Goal: Obtain resource: Obtain resource

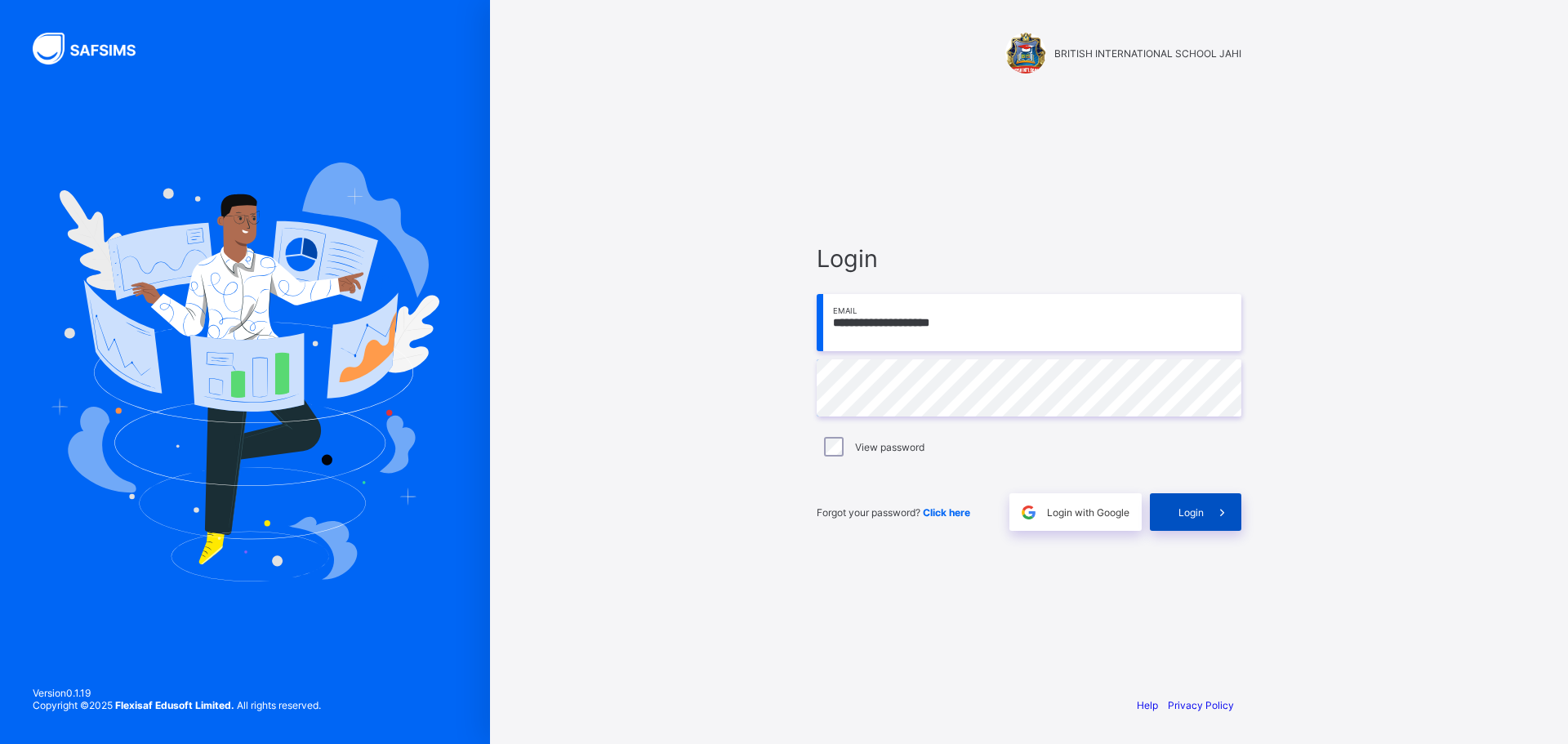
click at [1197, 517] on span "Login" at bounding box center [1191, 512] width 26 height 12
click at [1207, 528] on span at bounding box center [1222, 511] width 37 height 37
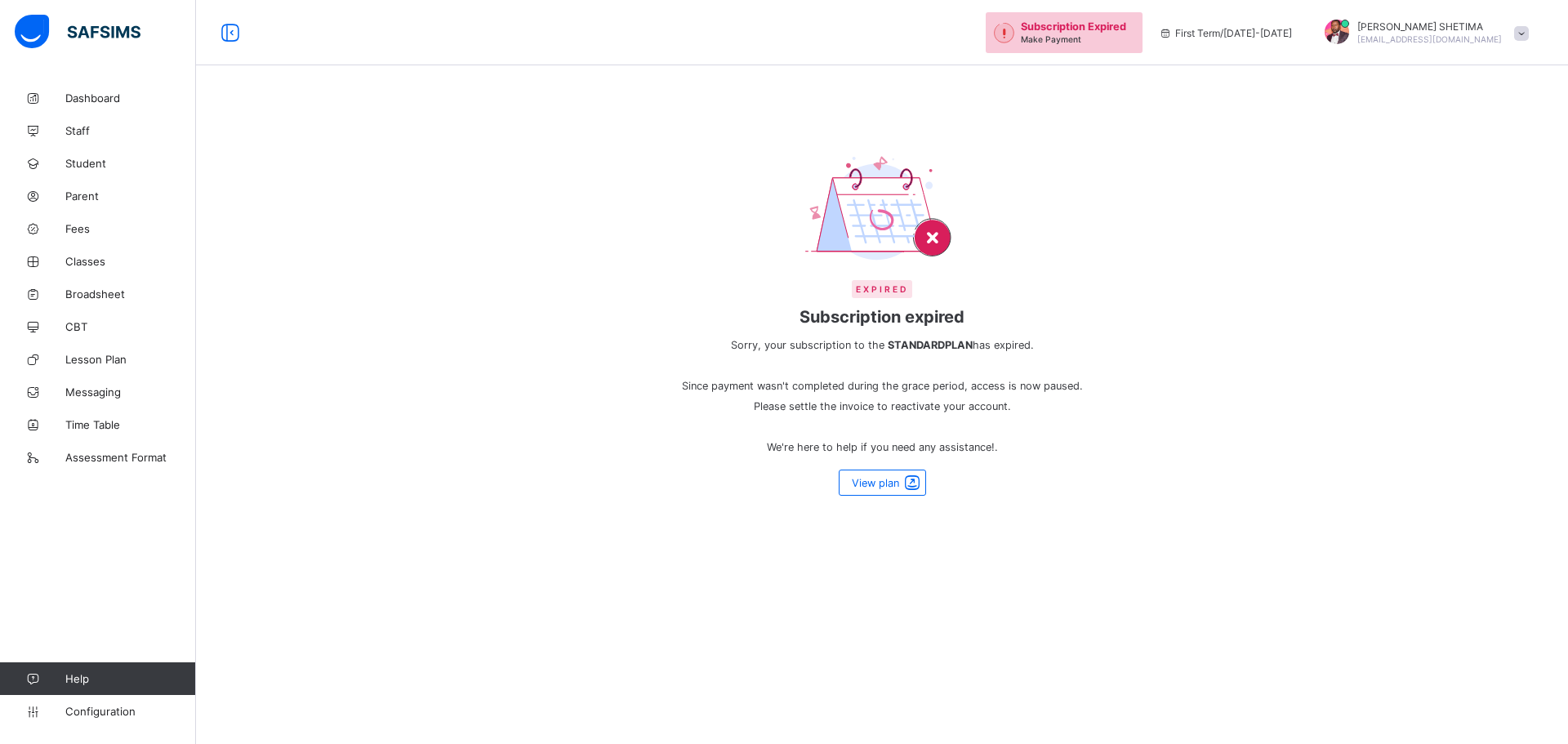
click at [1090, 26] on span "Subscription Expired" at bounding box center [1073, 26] width 105 height 12
click at [904, 489] on span at bounding box center [913, 483] width 23 height 20
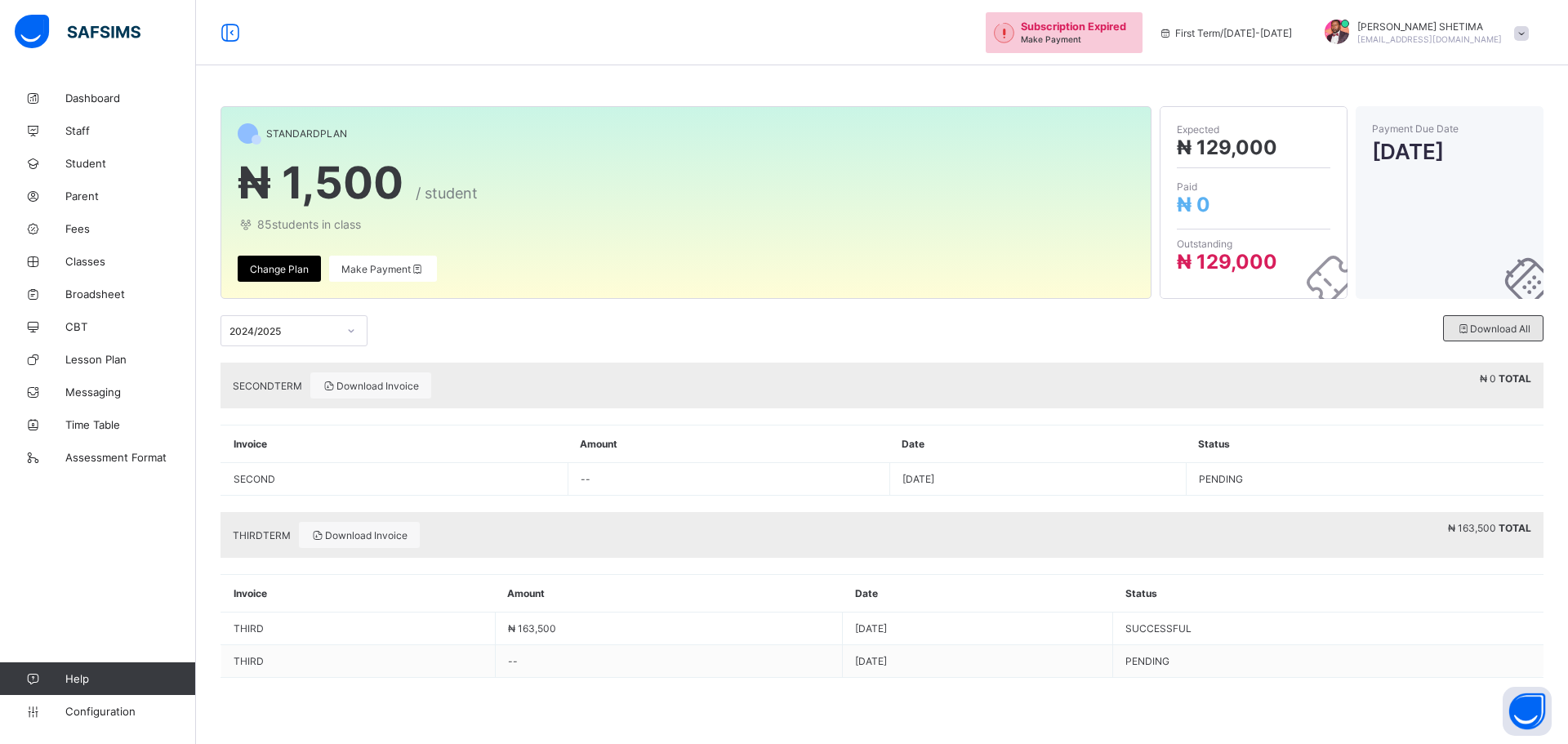
click at [1483, 330] on span "Download All" at bounding box center [1494, 329] width 74 height 12
click at [352, 331] on icon at bounding box center [352, 331] width 6 height 3
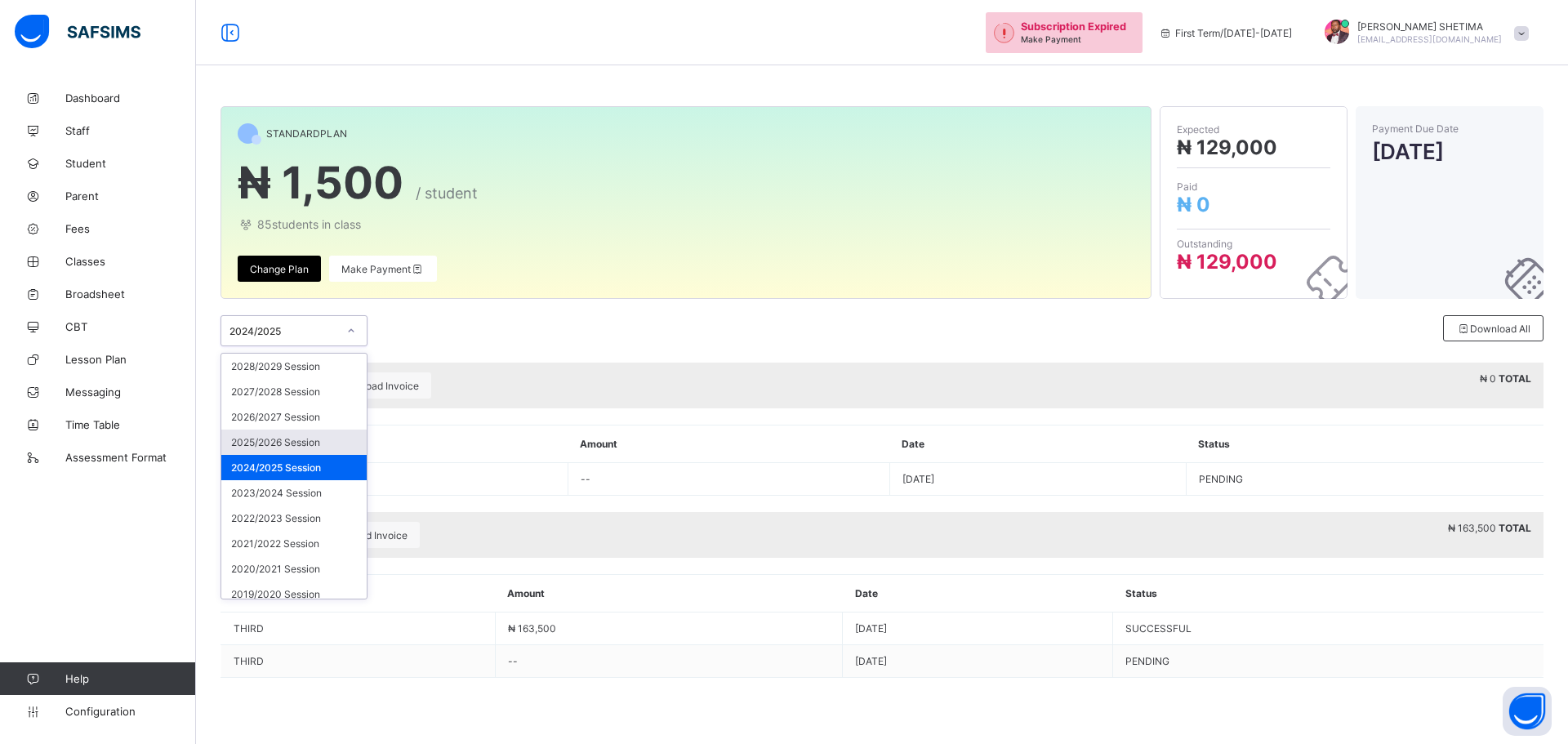
click at [297, 441] on div "2025/2026 Session" at bounding box center [295, 442] width 146 height 26
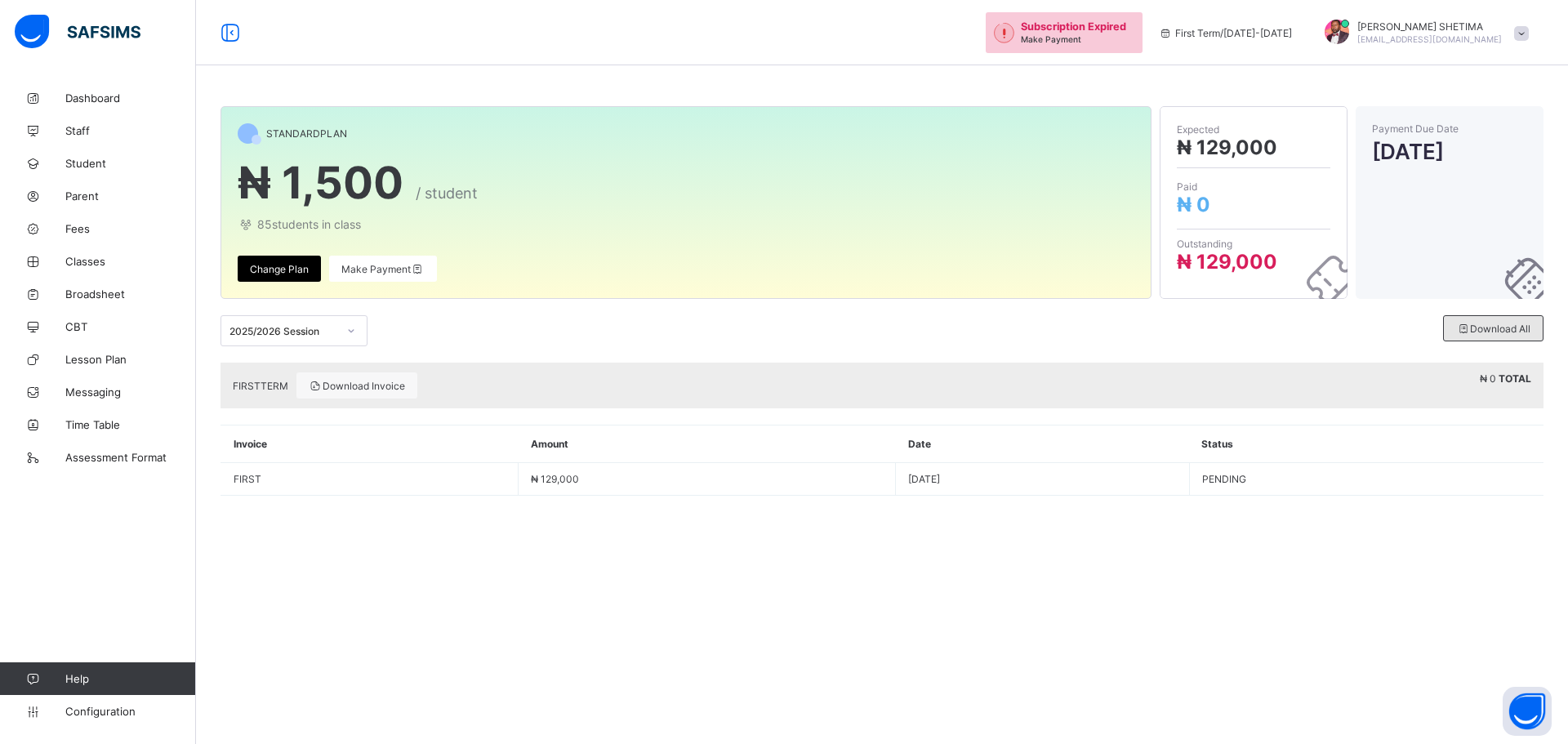
click at [1492, 325] on span "Download All" at bounding box center [1494, 329] width 74 height 12
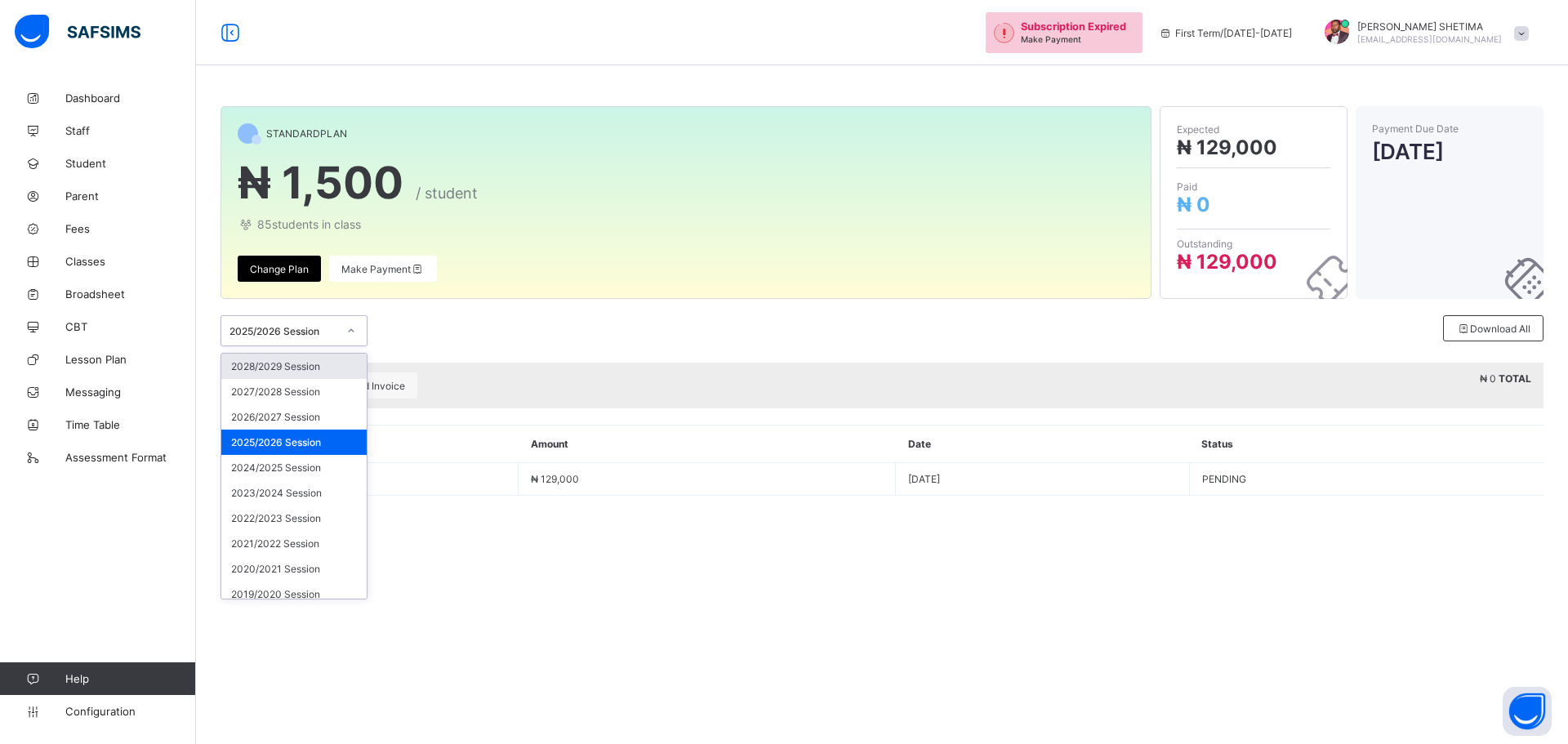
click at [356, 332] on div at bounding box center [352, 331] width 28 height 26
click at [294, 470] on div "2024/2025 Session" at bounding box center [295, 468] width 146 height 26
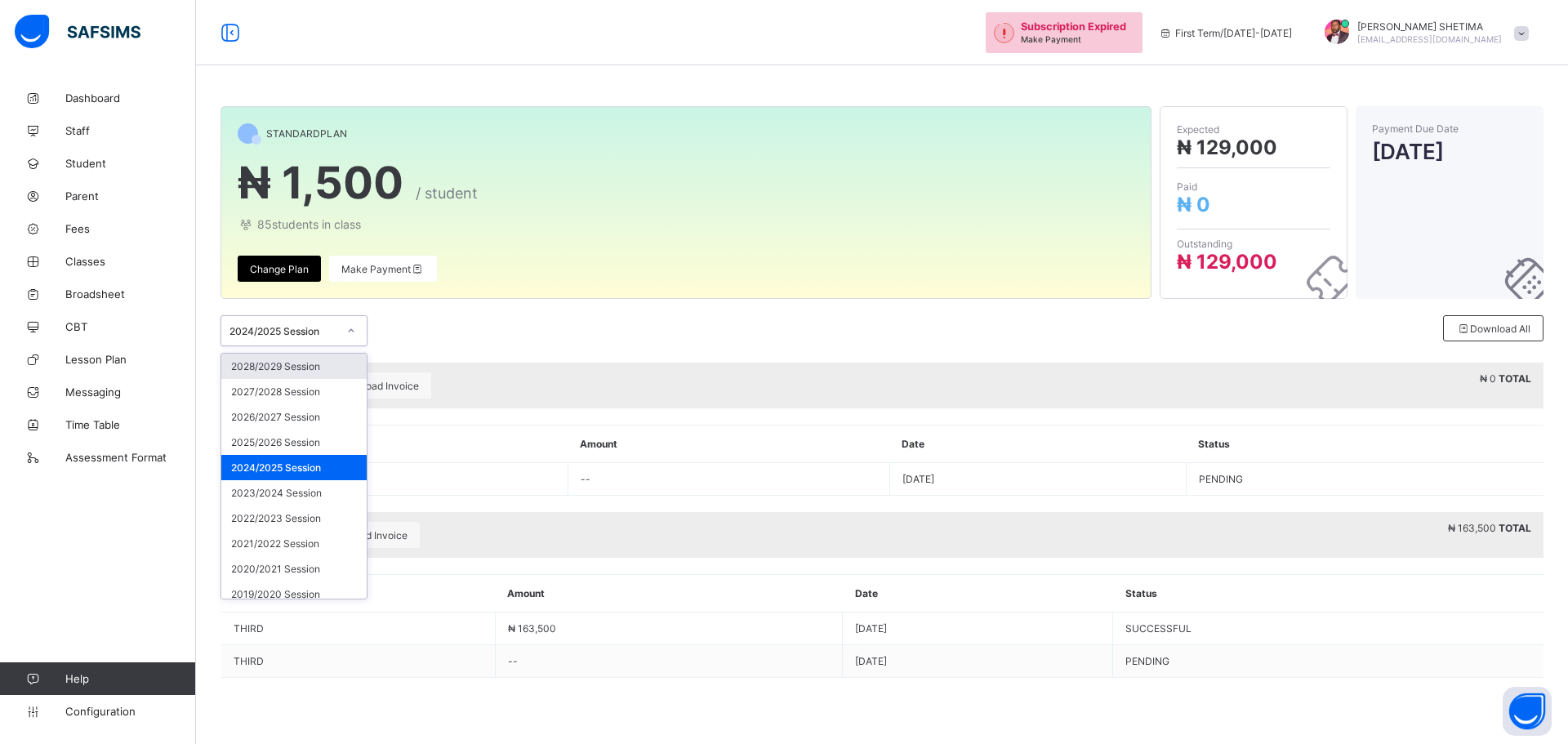
click at [349, 333] on icon at bounding box center [352, 331] width 10 height 17
click at [315, 435] on div "2025/2026 Session" at bounding box center [295, 442] width 146 height 26
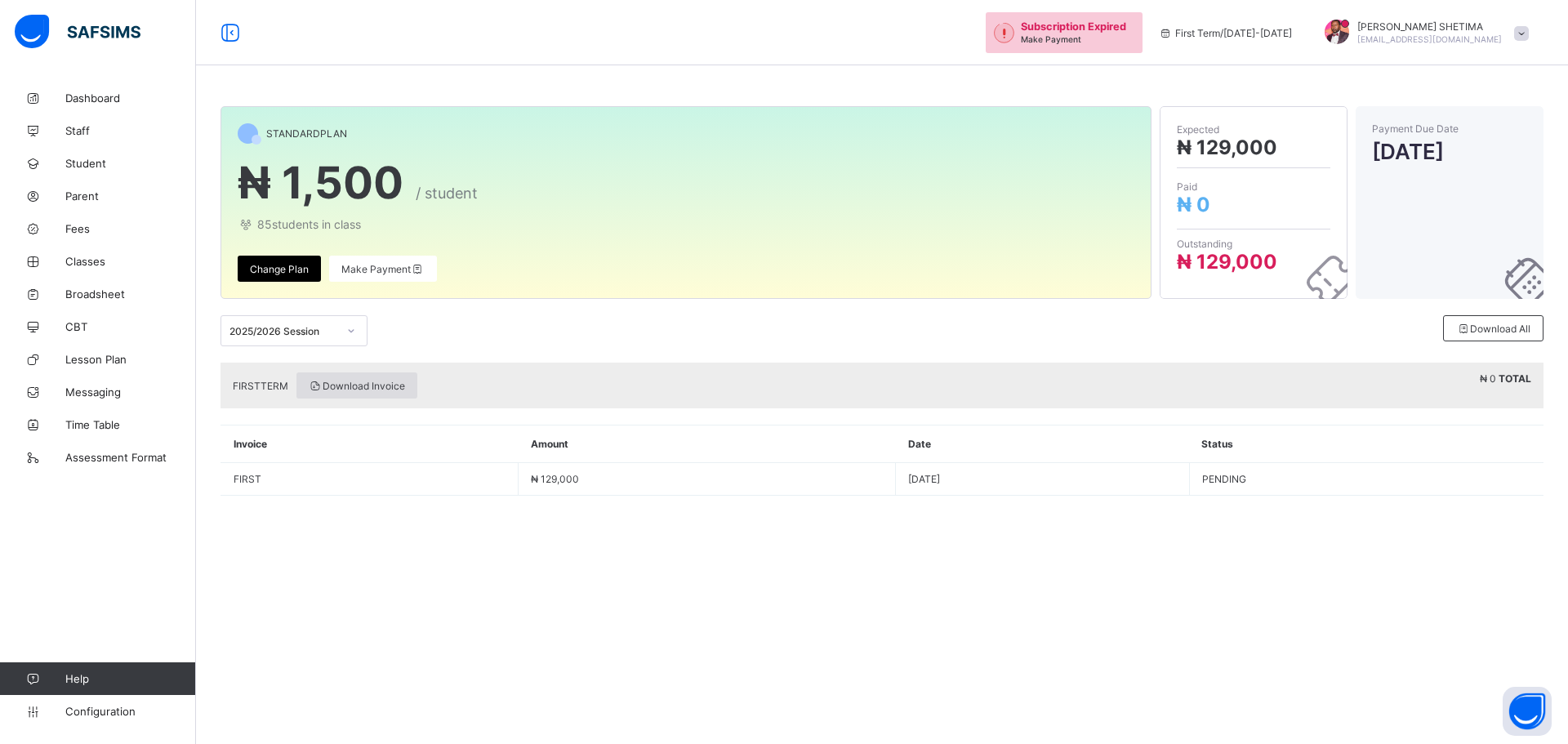
click at [368, 384] on span "Download Invoice" at bounding box center [357, 386] width 96 height 12
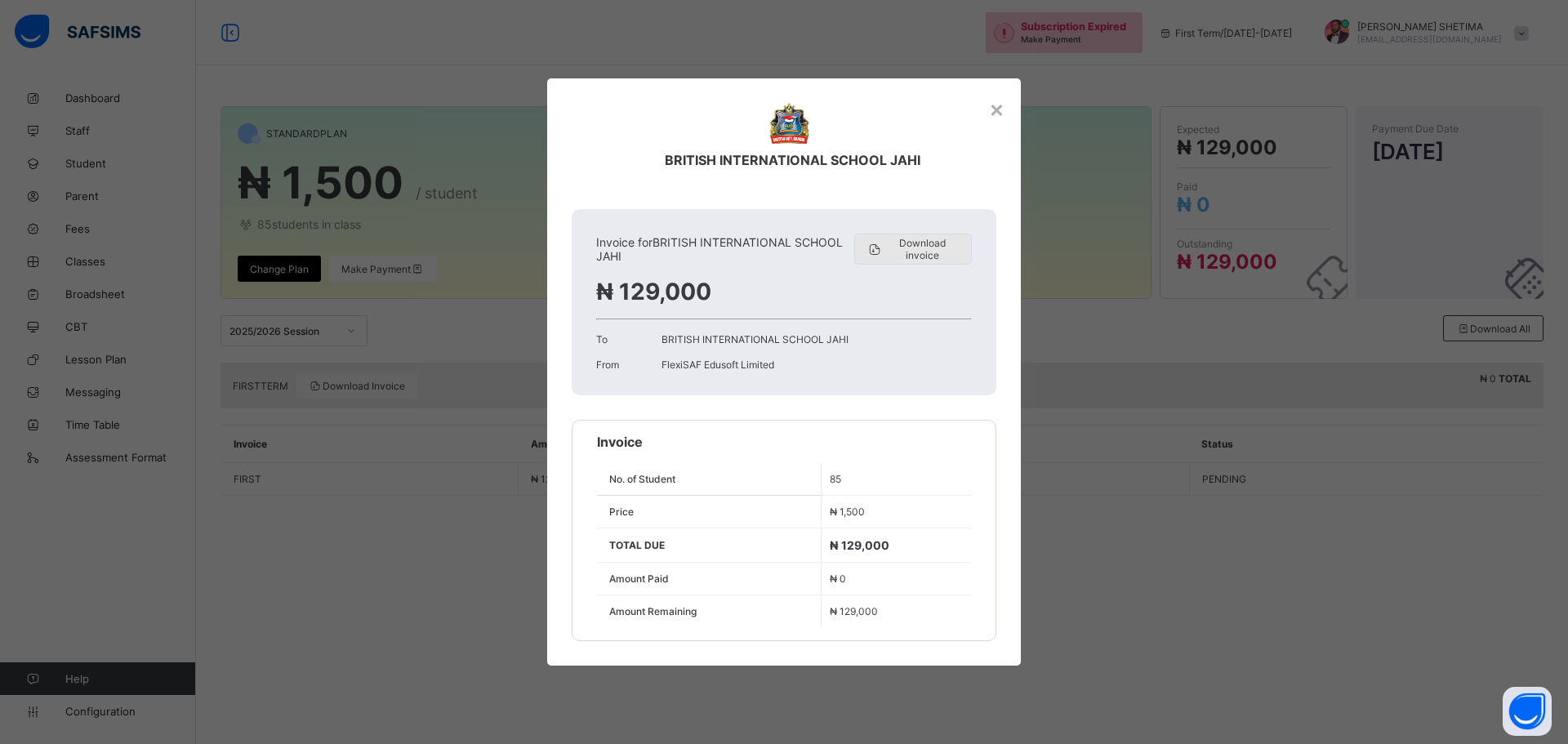
click at [923, 249] on span "Download invoice" at bounding box center [923, 249] width 78 height 25
click at [1000, 105] on div "×" at bounding box center [996, 109] width 16 height 28
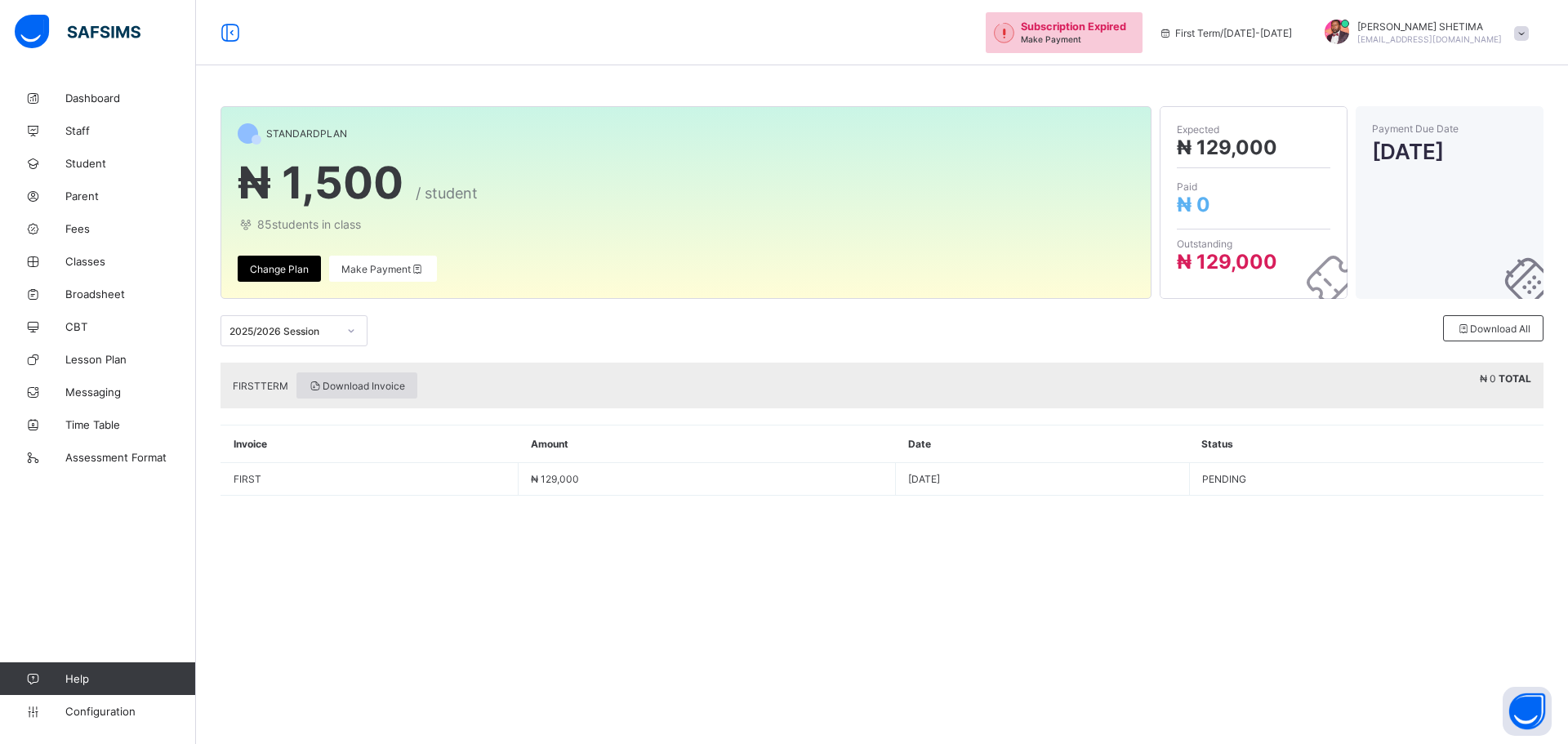
click at [362, 385] on span "Download Invoice" at bounding box center [357, 386] width 96 height 12
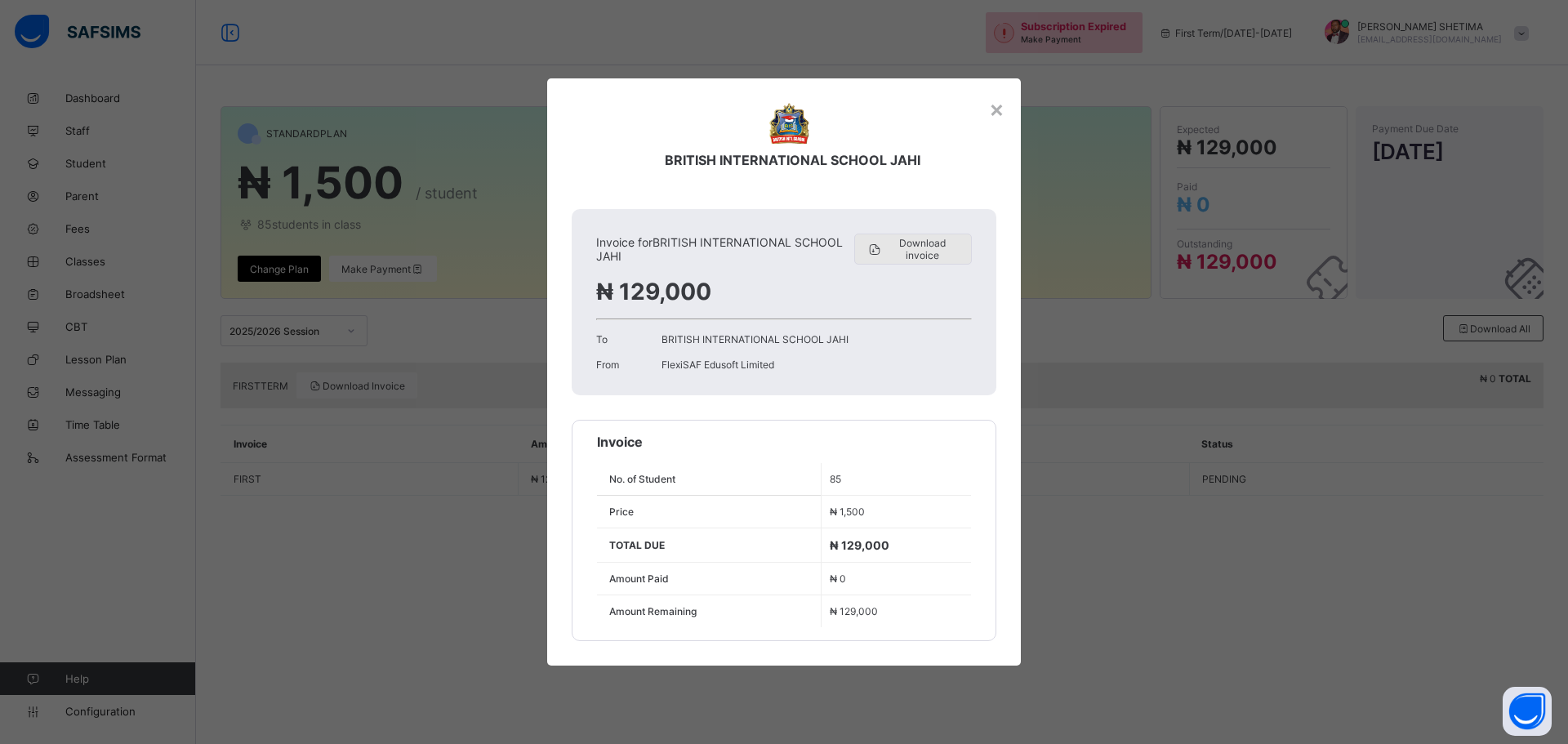
click at [914, 247] on span "Download invoice" at bounding box center [923, 249] width 78 height 25
click at [995, 108] on div "×" at bounding box center [996, 109] width 16 height 28
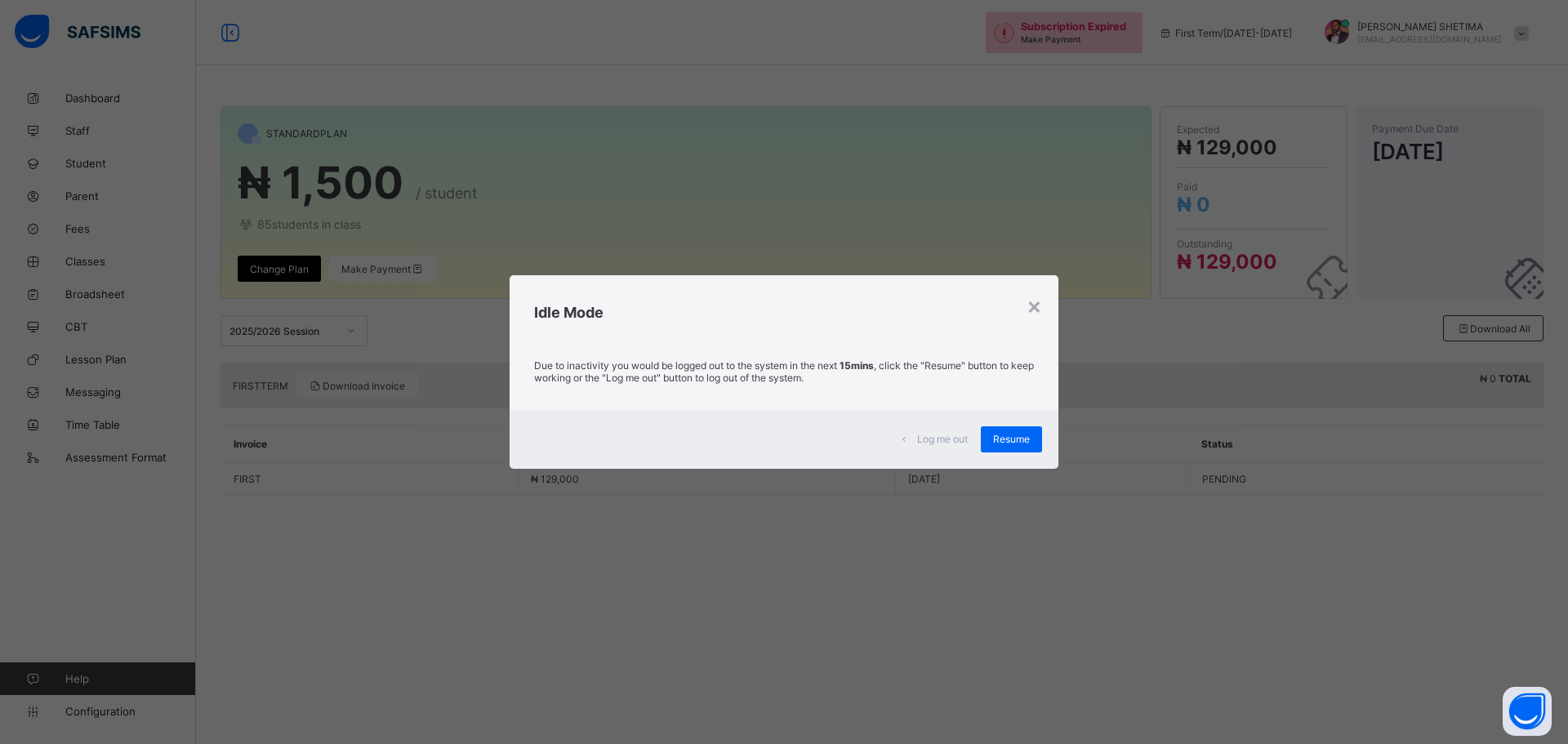
click at [1008, 434] on span "Resume" at bounding box center [1011, 439] width 36 height 12
click at [1009, 437] on span "Resume" at bounding box center [1011, 439] width 36 height 12
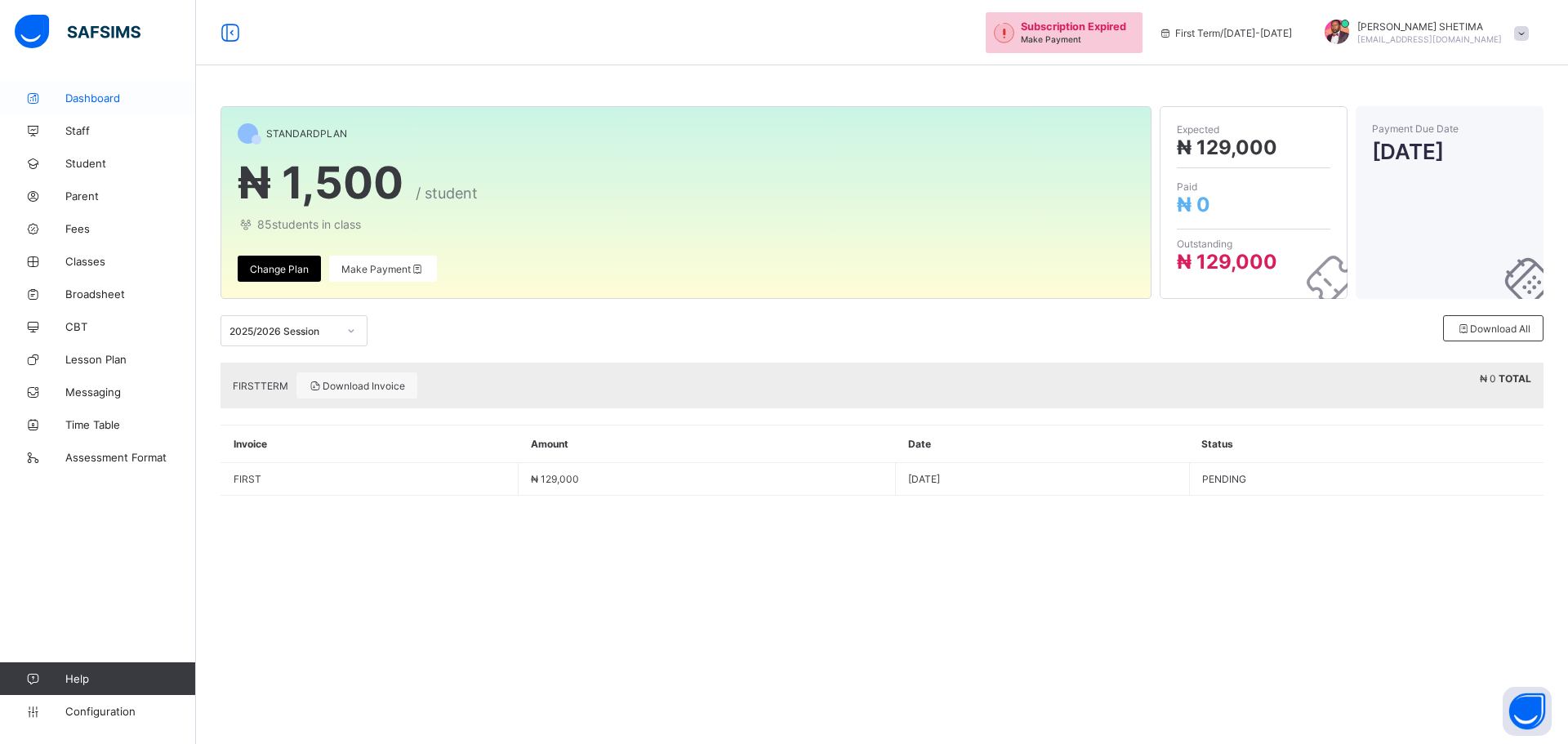
click at [121, 94] on span "Dashboard" at bounding box center [131, 98] width 131 height 13
